Goal: Transaction & Acquisition: Obtain resource

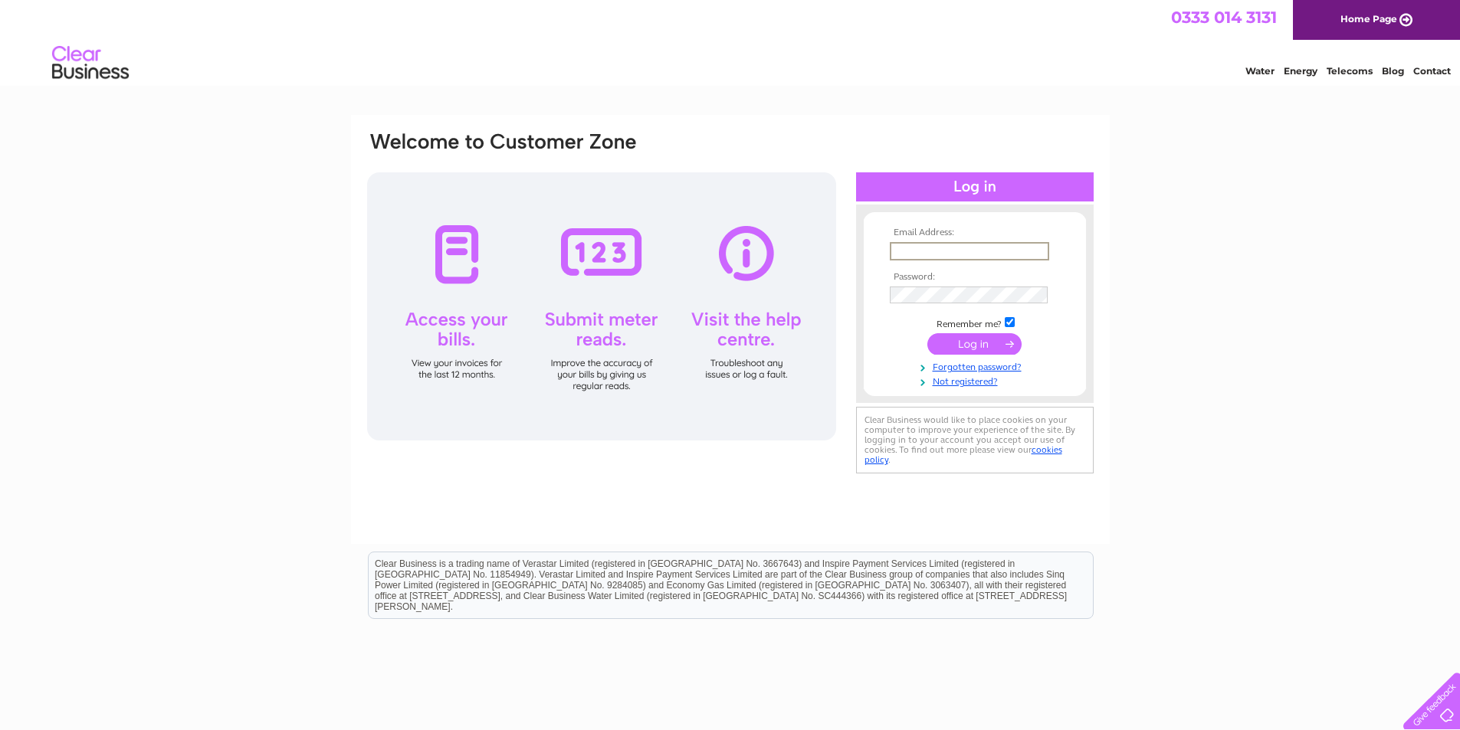
click at [958, 243] on input "text" at bounding box center [969, 251] width 159 height 18
type input "donna@odie-knitwear.co.uk"
click at [927, 333] on input "submit" at bounding box center [974, 343] width 94 height 21
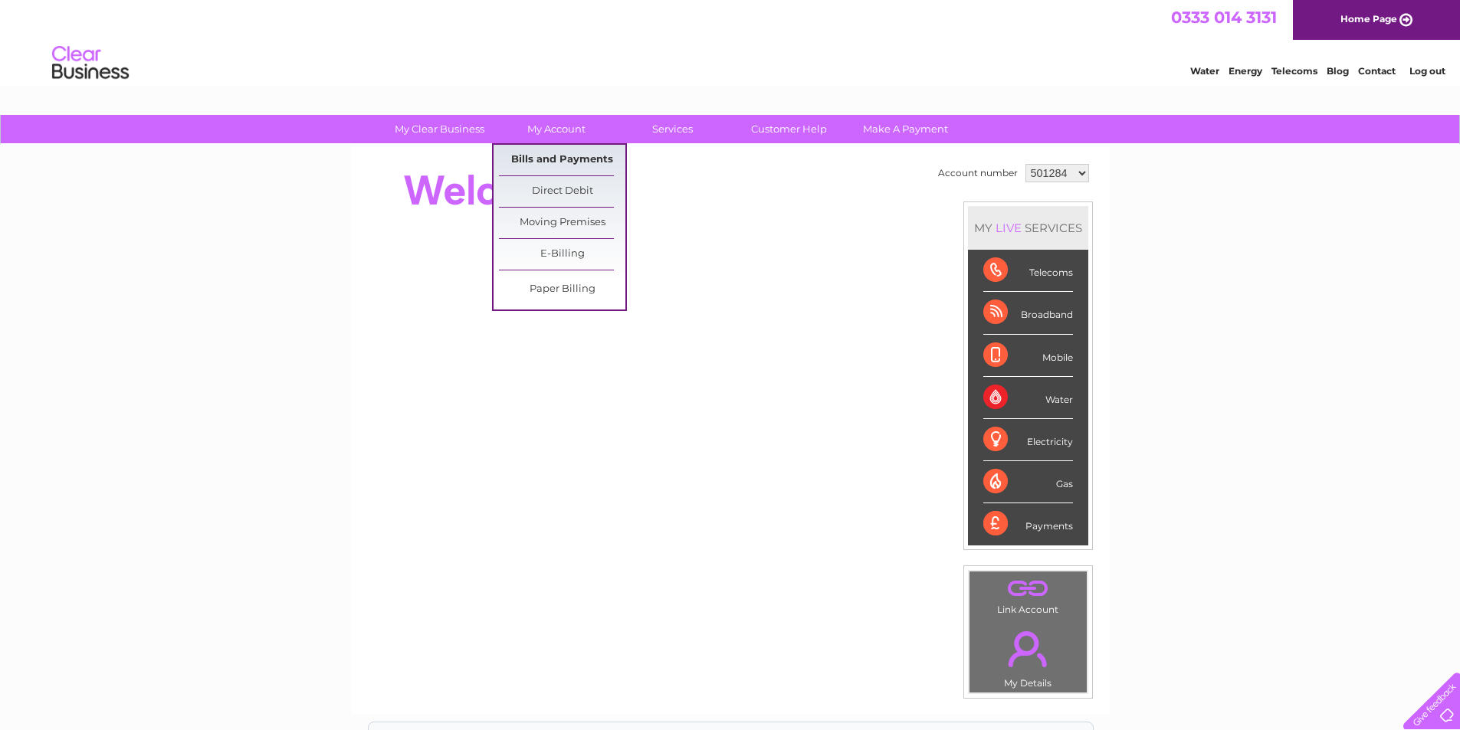
click at [589, 165] on link "Bills and Payments" at bounding box center [562, 160] width 126 height 31
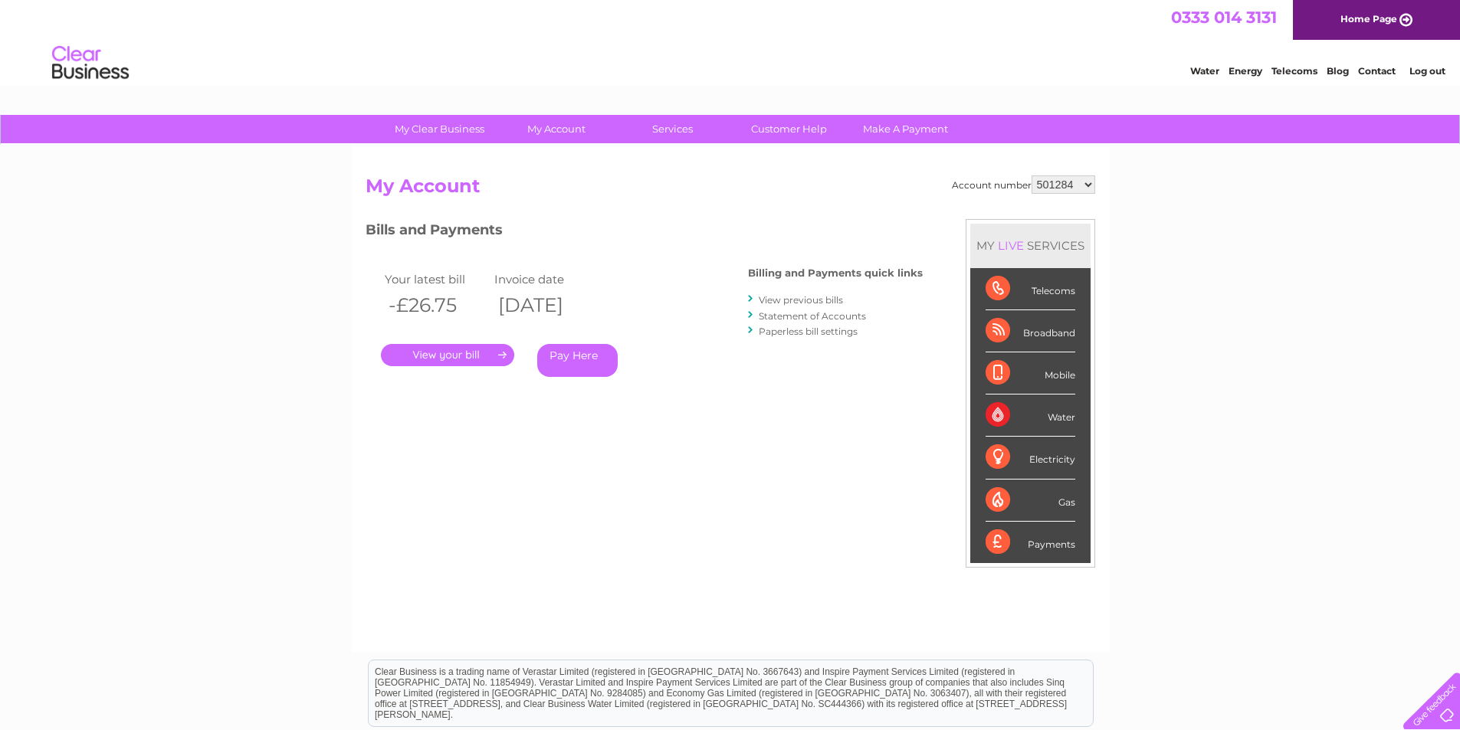
click at [1089, 187] on select "501284 1038984" at bounding box center [1063, 184] width 64 height 18
select select "1038984"
click at [1031, 175] on select "501284 1038984" at bounding box center [1063, 184] width 64 height 18
click at [773, 301] on link "View previous bills" at bounding box center [801, 299] width 84 height 11
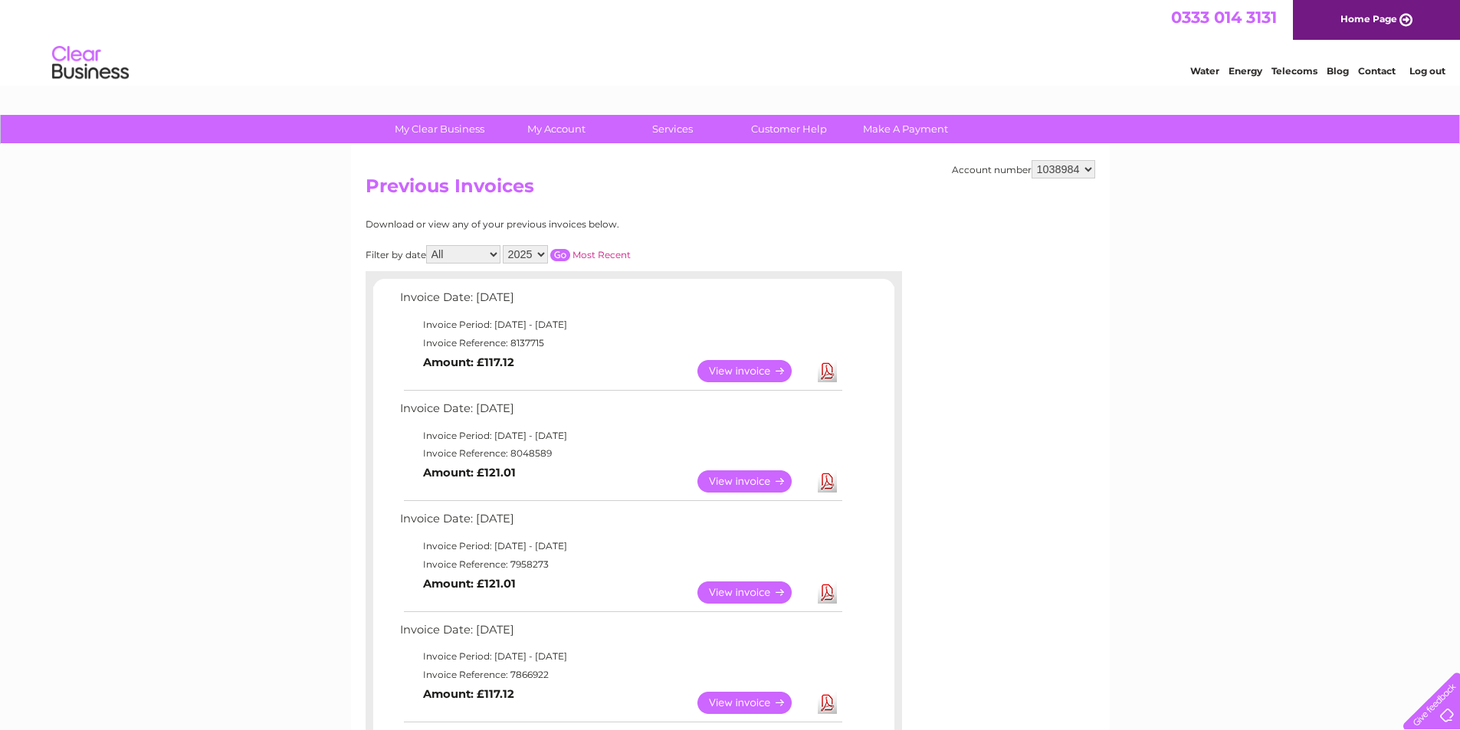
click at [758, 480] on link "View" at bounding box center [753, 481] width 113 height 22
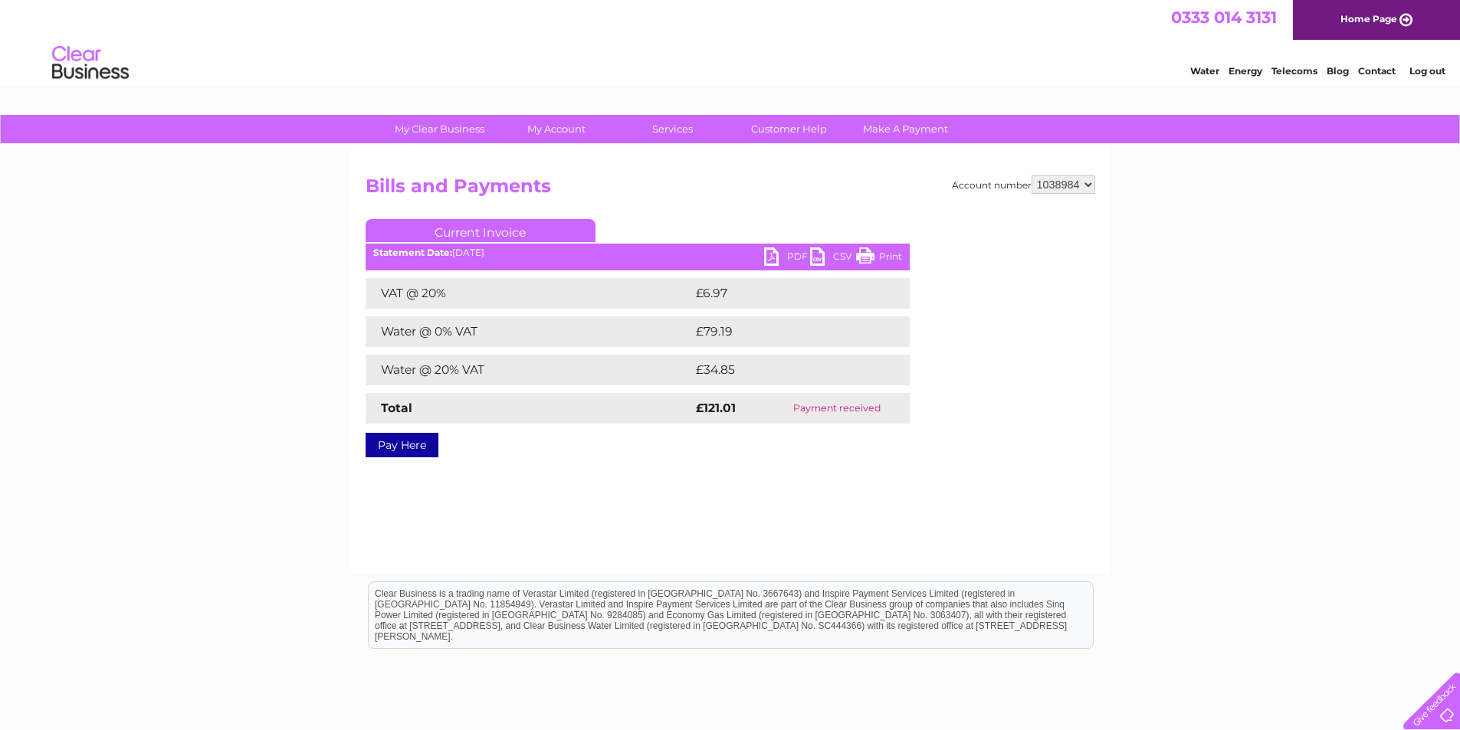
click at [781, 259] on link "PDF" at bounding box center [787, 258] width 46 height 22
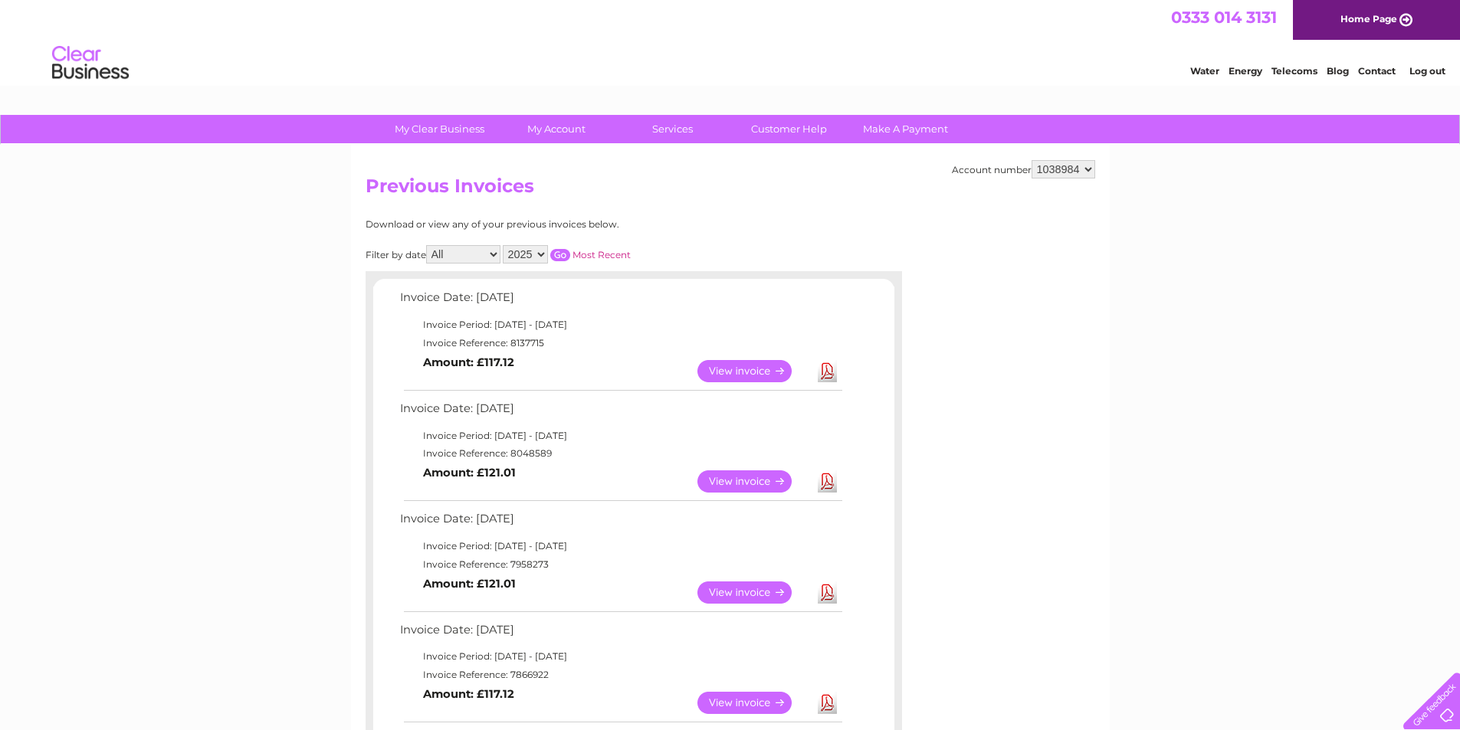
click at [778, 372] on link "View" at bounding box center [753, 371] width 113 height 22
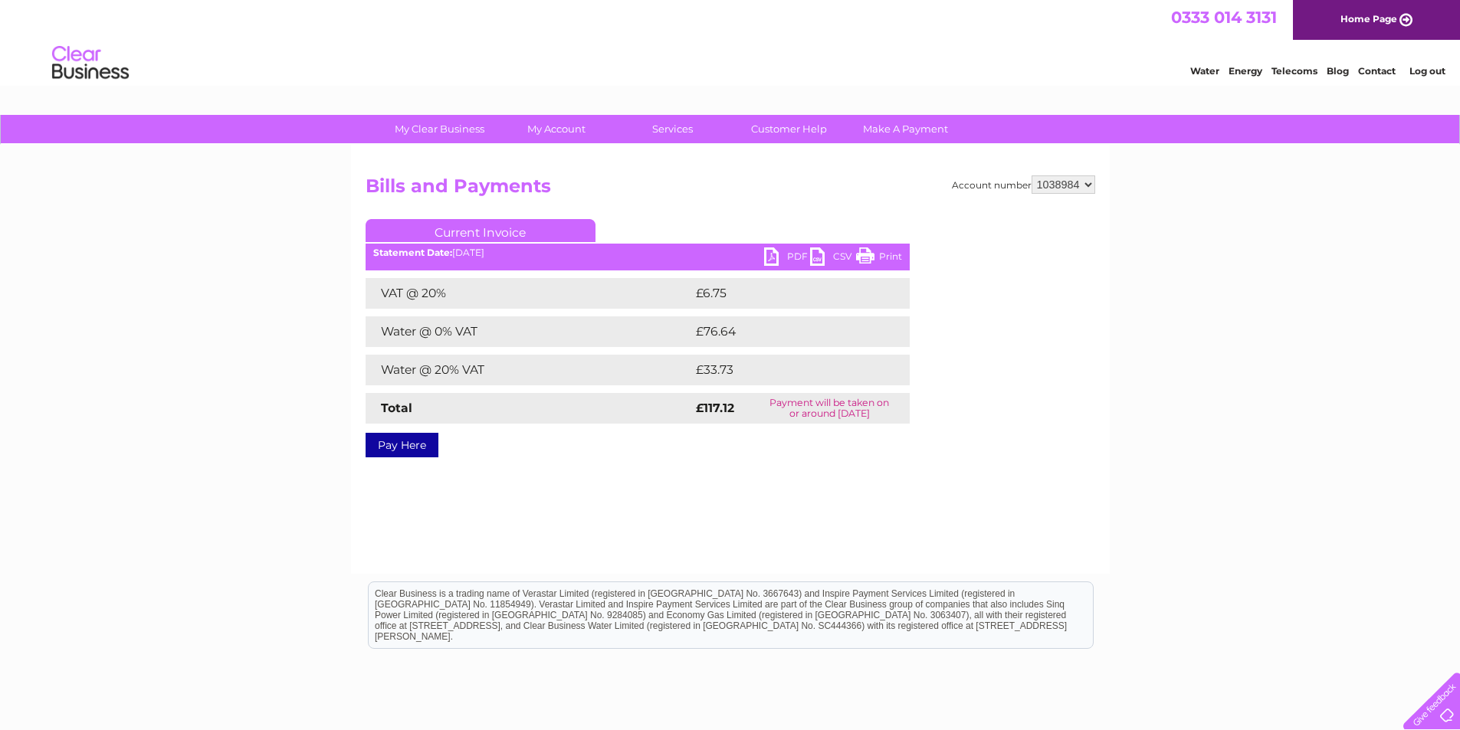
click at [795, 257] on link "PDF" at bounding box center [787, 258] width 46 height 22
click at [1425, 72] on link "Log out" at bounding box center [1427, 70] width 36 height 11
